Goal: Book appointment/travel/reservation

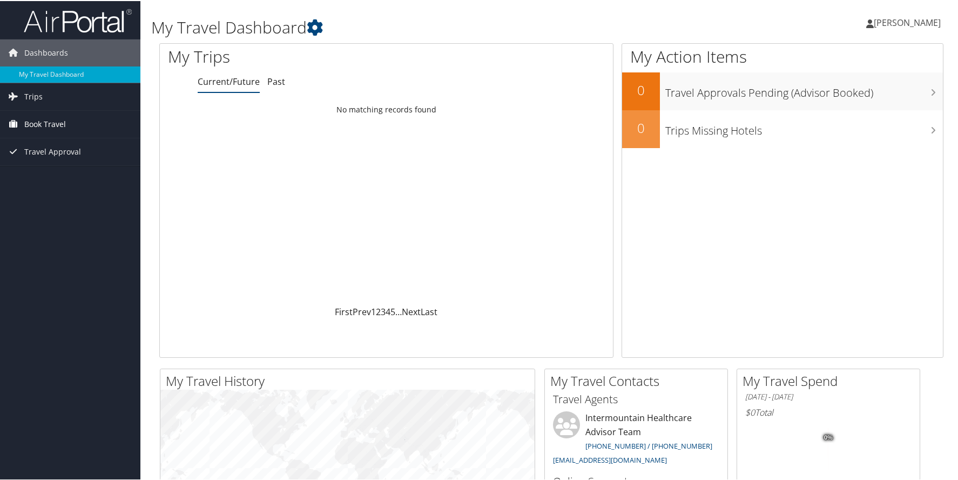
click at [41, 129] on span "Book Travel" at bounding box center [45, 123] width 42 height 27
click at [38, 177] on link "Book/Manage Online Trips" at bounding box center [70, 177] width 140 height 16
click at [42, 122] on span "Book Travel" at bounding box center [45, 123] width 42 height 27
